Goal: Check status: Check status

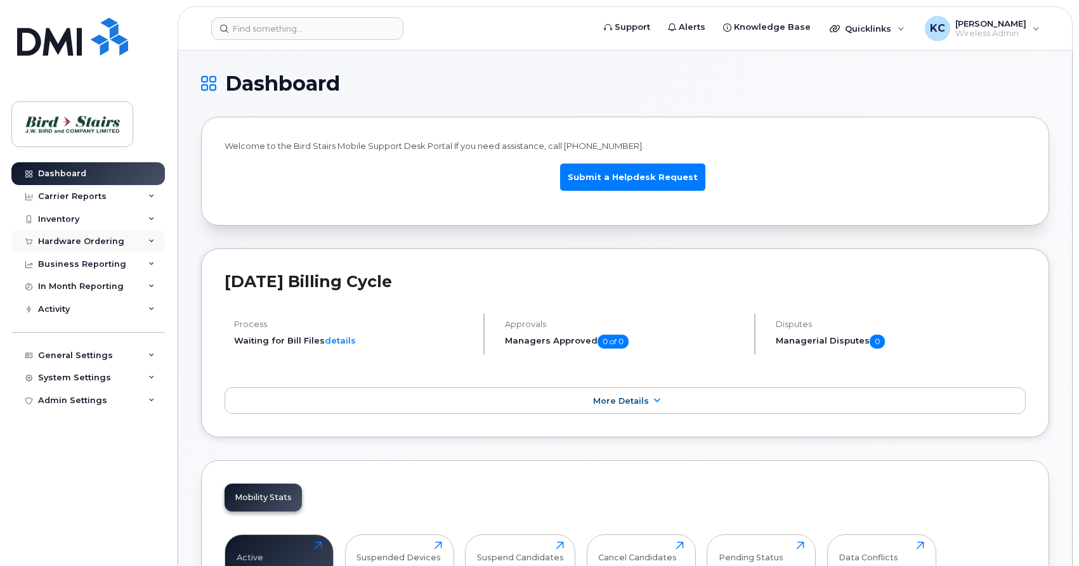
click at [62, 241] on div "Hardware Ordering" at bounding box center [81, 242] width 86 height 10
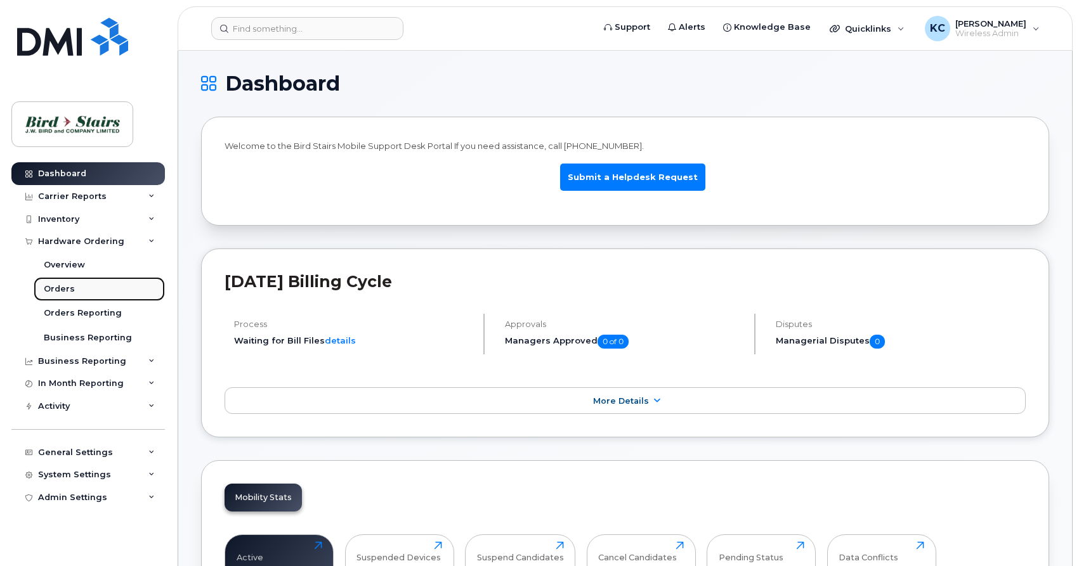
click at [63, 289] on div "Orders" at bounding box center [59, 289] width 31 height 11
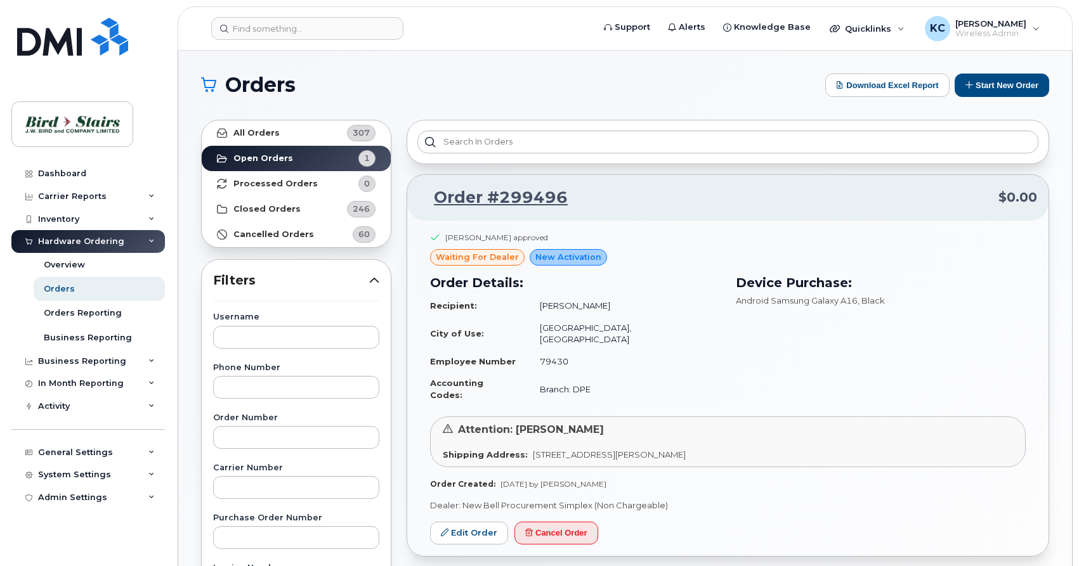
click at [183, 140] on div "Orders Download Excel Report Start New Order All Orders 307 Open Orders 1 Proce…" at bounding box center [625, 535] width 894 height 968
click at [244, 181] on strong "Processed Orders" at bounding box center [275, 184] width 84 height 10
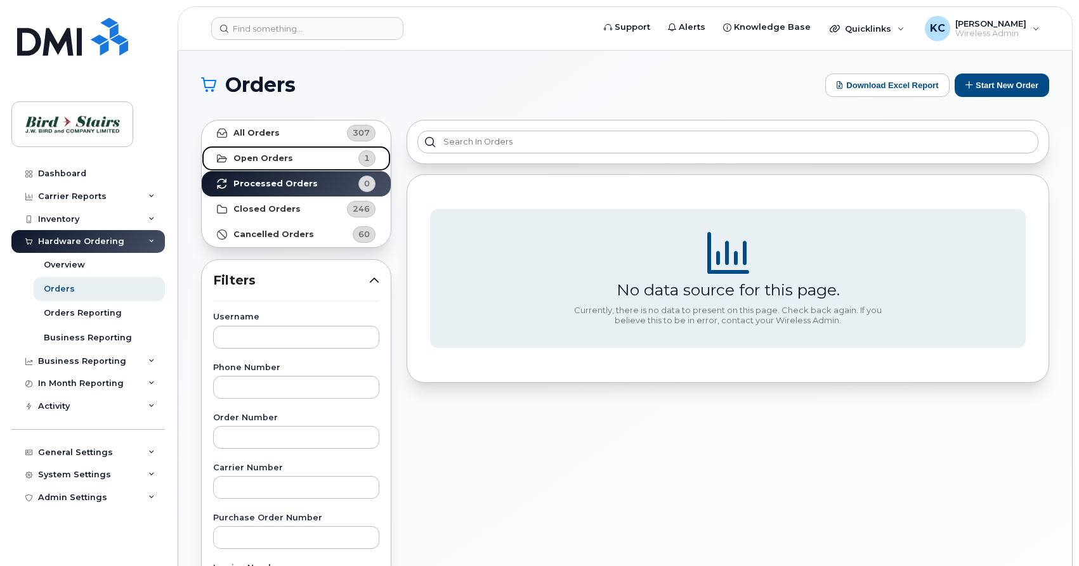
click at [245, 161] on strong "Open Orders" at bounding box center [263, 159] width 60 height 10
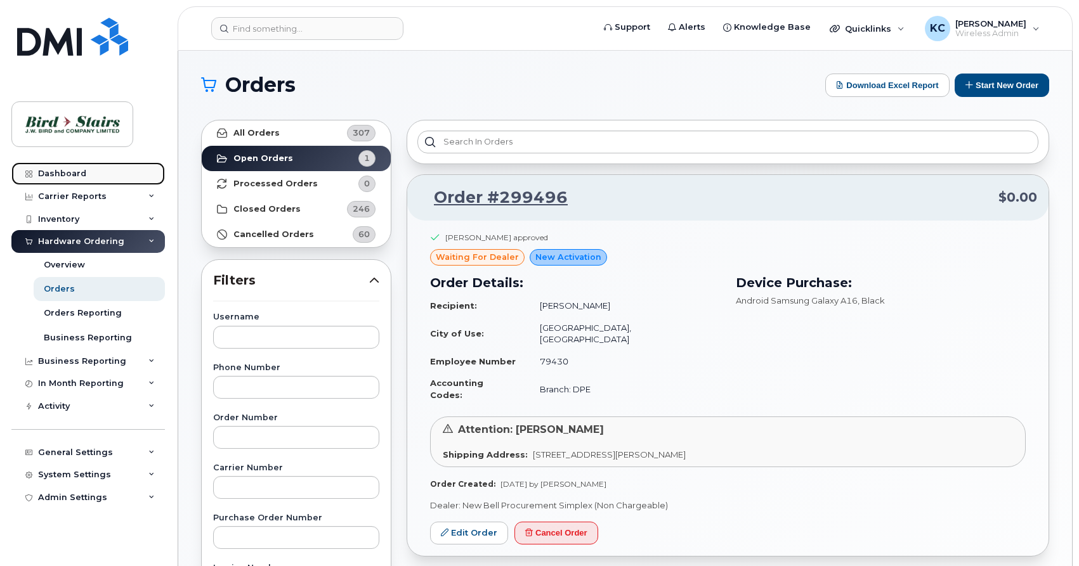
click at [54, 173] on div "Dashboard" at bounding box center [62, 174] width 48 height 10
